Goal: Complete application form

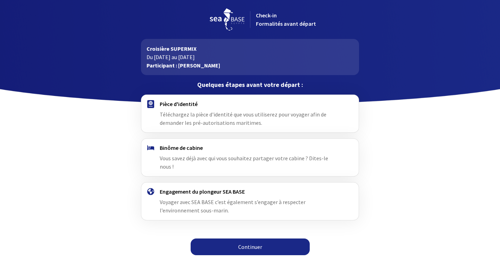
click at [246, 119] on span "Téléchargez la pièce d'identité que vous utiliserez pour voyager afin de demand…" at bounding box center [243, 118] width 167 height 15
click at [272, 241] on link "Continuer" at bounding box center [250, 246] width 119 height 17
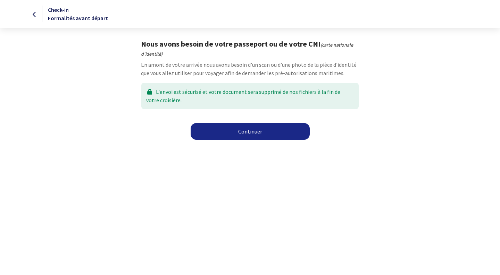
click at [248, 131] on link "Continuer" at bounding box center [250, 131] width 119 height 17
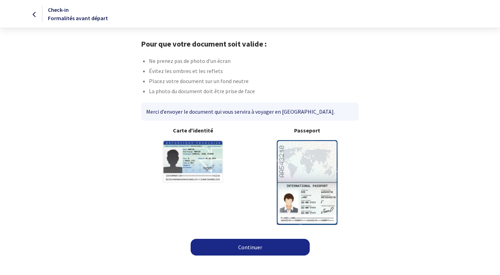
click at [238, 245] on link "Continuer" at bounding box center [250, 246] width 119 height 17
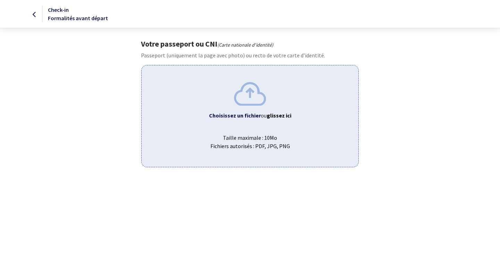
click at [251, 99] on img at bounding box center [250, 93] width 32 height 23
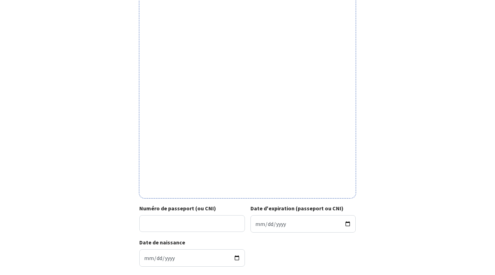
scroll to position [157, 0]
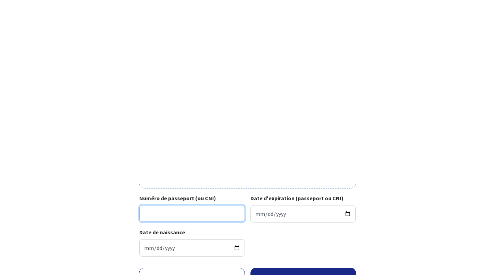
click at [196, 213] on input "Numéro de passeport (ou CNI)" at bounding box center [192, 213] width 106 height 17
type input "23CE95222"
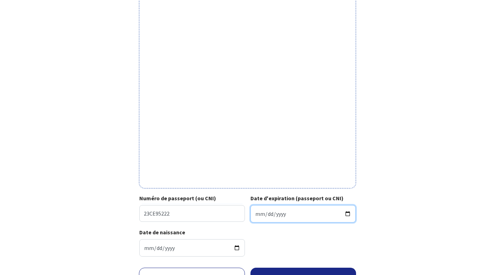
click at [288, 212] on input "Date d'expiration (passeport ou CNI)" at bounding box center [303, 213] width 106 height 17
type input "2033-02-21"
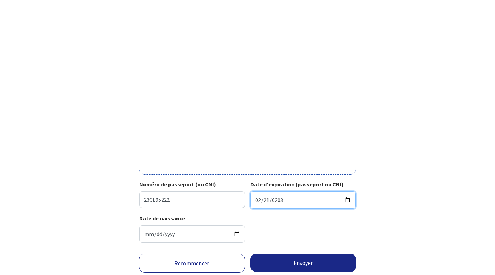
scroll to position [194, 0]
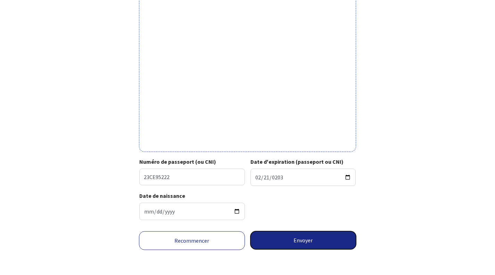
click at [312, 238] on button "Envoyer" at bounding box center [303, 240] width 106 height 18
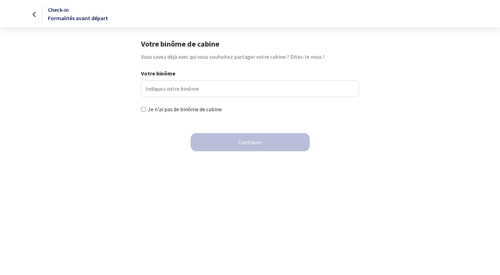
click at [142, 109] on input "Je n'ai pas de binôme de cabine" at bounding box center [143, 109] width 5 height 5
checkbox input "true"
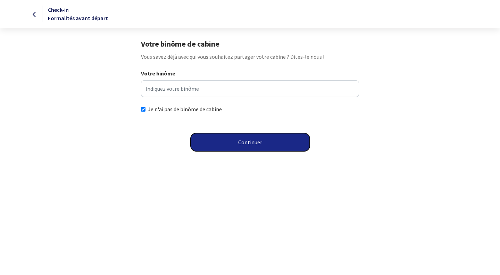
click at [238, 144] on button "Continuer" at bounding box center [250, 142] width 119 height 18
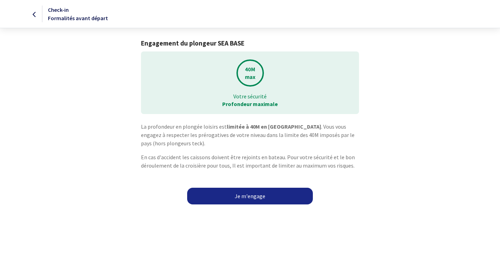
click at [239, 196] on link "Je m'engage" at bounding box center [250, 195] width 126 height 17
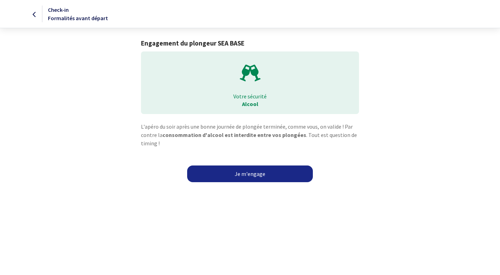
click at [250, 177] on link "Je m'engage" at bounding box center [250, 173] width 126 height 17
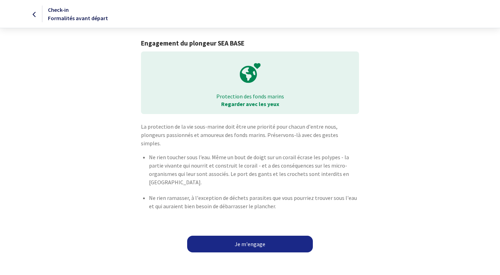
click at [252, 235] on link "Je m'engage" at bounding box center [250, 243] width 126 height 17
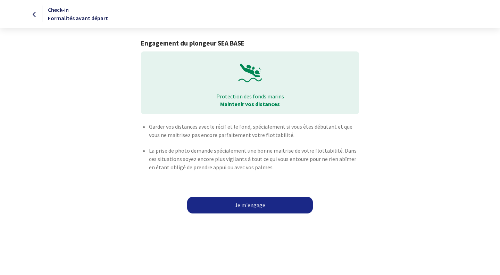
click at [267, 202] on link "Je m'engage" at bounding box center [250, 204] width 126 height 17
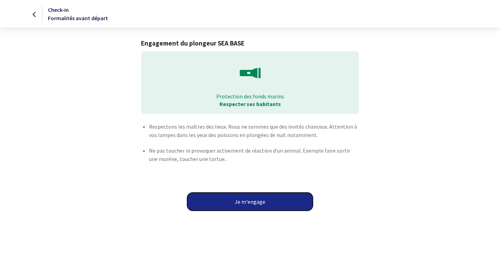
click at [267, 202] on button "Je m'engage" at bounding box center [250, 201] width 126 height 18
